Goal: Task Accomplishment & Management: Manage account settings

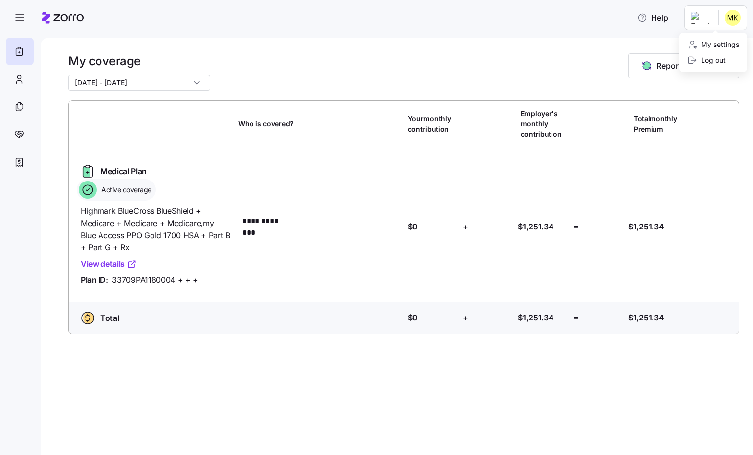
click at [702, 15] on html "**********" at bounding box center [376, 224] width 753 height 449
click at [247, 40] on html "**********" at bounding box center [376, 224] width 753 height 449
click at [105, 266] on link "View details" at bounding box center [109, 264] width 56 height 12
click at [24, 17] on icon "button" at bounding box center [20, 18] width 12 height 12
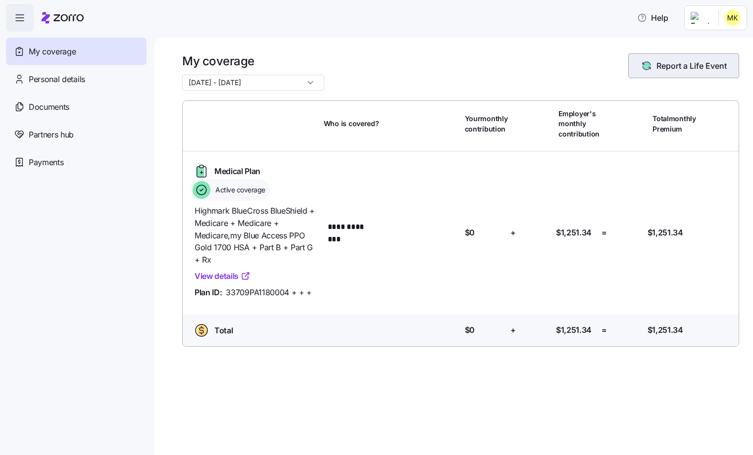
click at [679, 69] on span "Report a Life Event" at bounding box center [691, 66] width 70 height 12
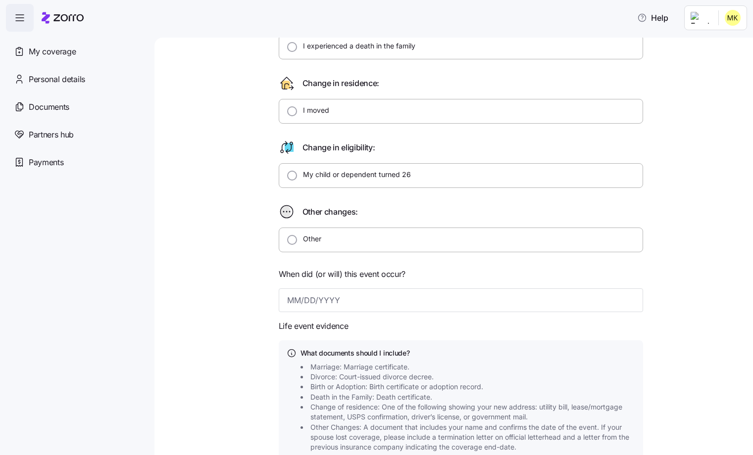
scroll to position [49, 0]
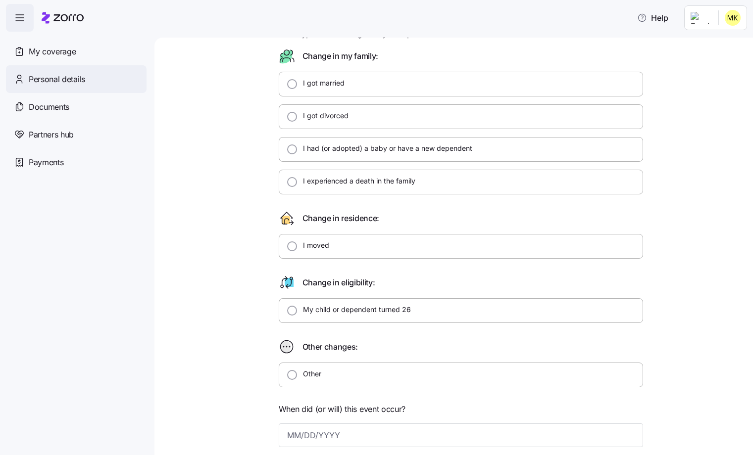
click at [62, 79] on span "Personal details" at bounding box center [57, 79] width 56 height 12
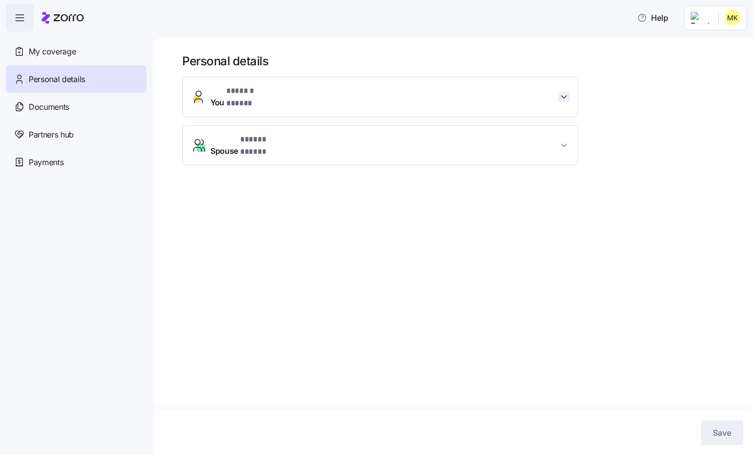
click at [559, 93] on icon "button" at bounding box center [564, 97] width 10 height 10
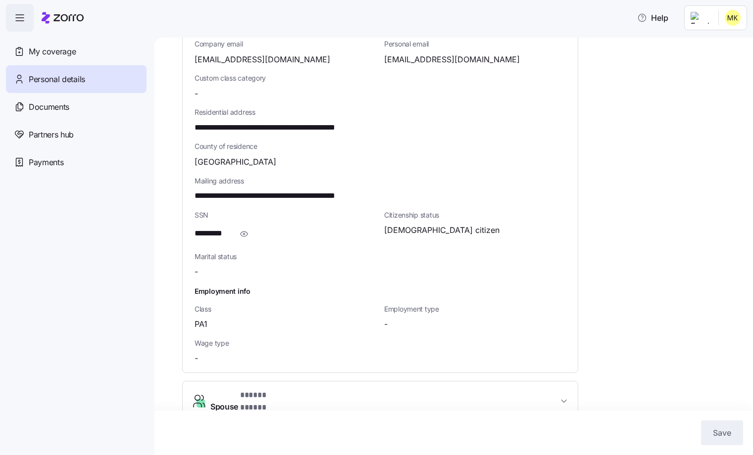
scroll to position [250, 0]
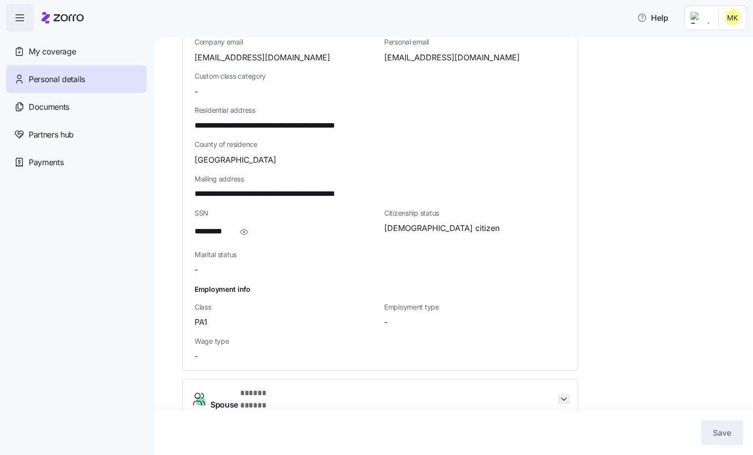
click at [558, 395] on span "button" at bounding box center [564, 400] width 12 height 10
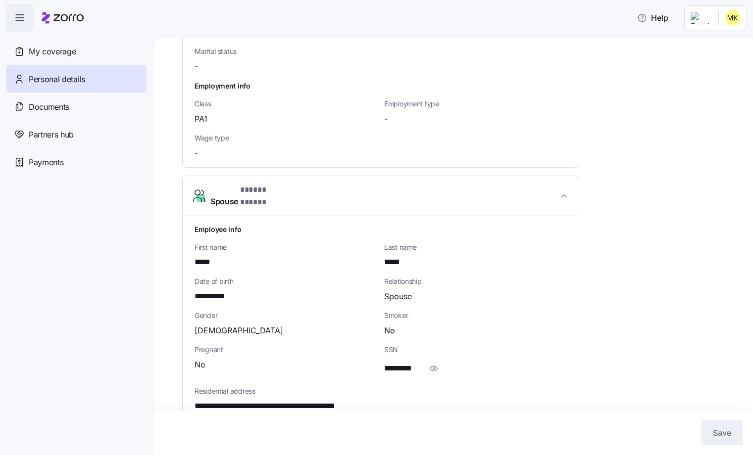
scroll to position [455, 0]
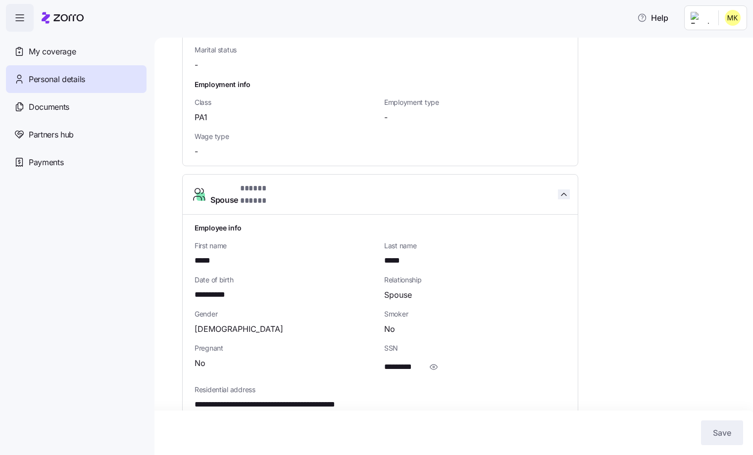
click at [562, 190] on icon "button" at bounding box center [564, 195] width 10 height 10
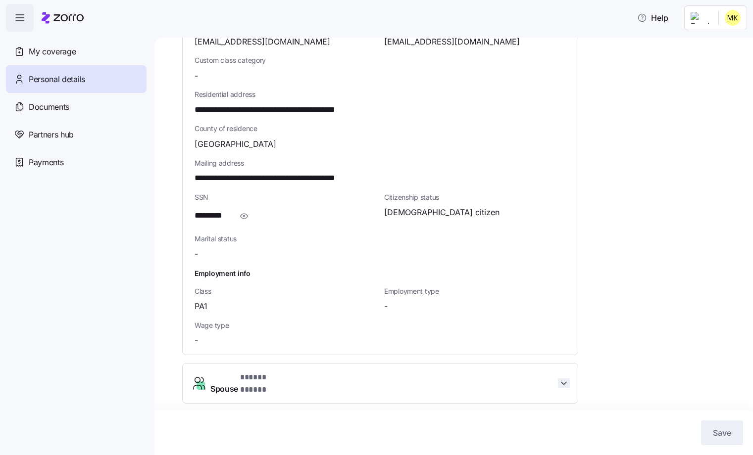
scroll to position [250, 0]
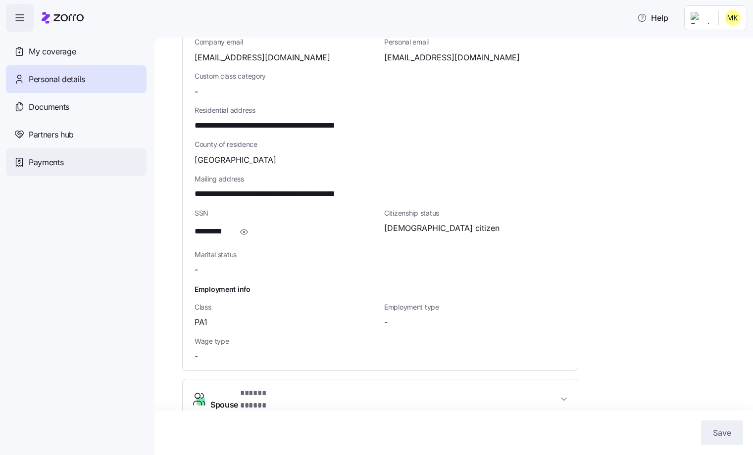
click at [47, 159] on span "Payments" at bounding box center [46, 162] width 35 height 12
